Goal: Answer question/provide support: Answer question/provide support

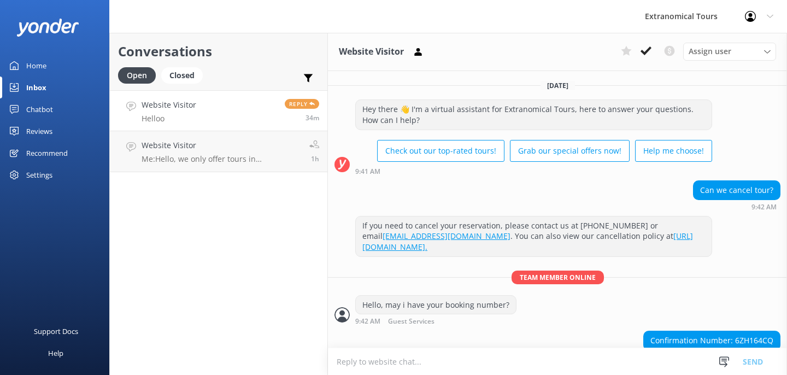
scroll to position [233, 0]
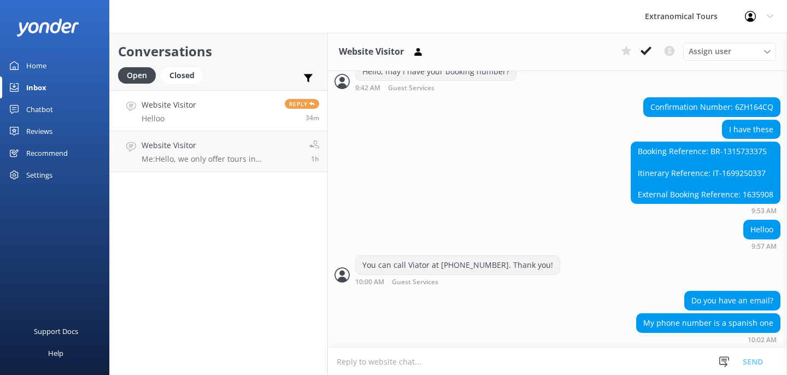
click at [738, 154] on div "Booking Reference: BR-1315733375 Itinerary Reference: IT-1699250337 External Bo…" at bounding box center [706, 172] width 149 height 61
copy div "1315733375"
click at [646, 55] on icon at bounding box center [646, 50] width 11 height 11
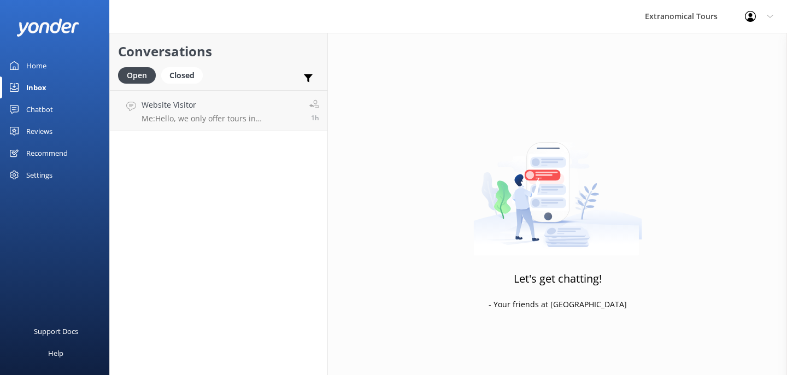
click at [239, 89] on div "Open Closed Important Converted Assigned to me Unassigned" at bounding box center [218, 80] width 201 height 26
click at [241, 110] on h4 "Website Visitor" at bounding box center [222, 105] width 160 height 12
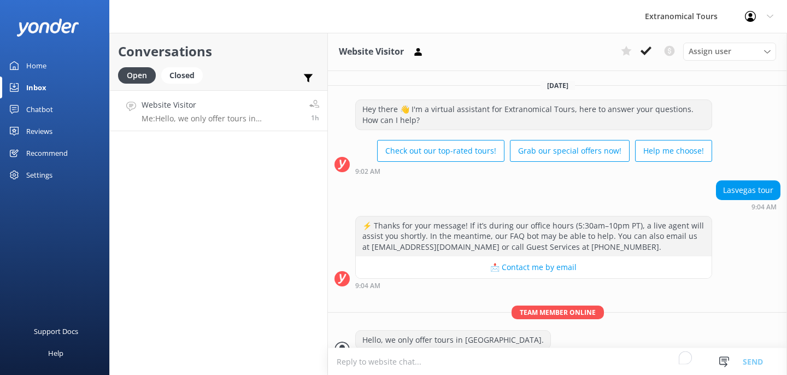
scroll to position [17, 0]
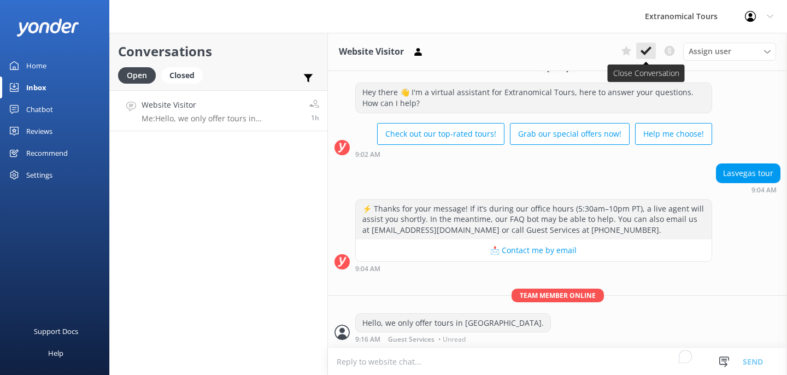
click at [638, 50] on button at bounding box center [646, 51] width 20 height 16
